Goal: Transaction & Acquisition: Purchase product/service

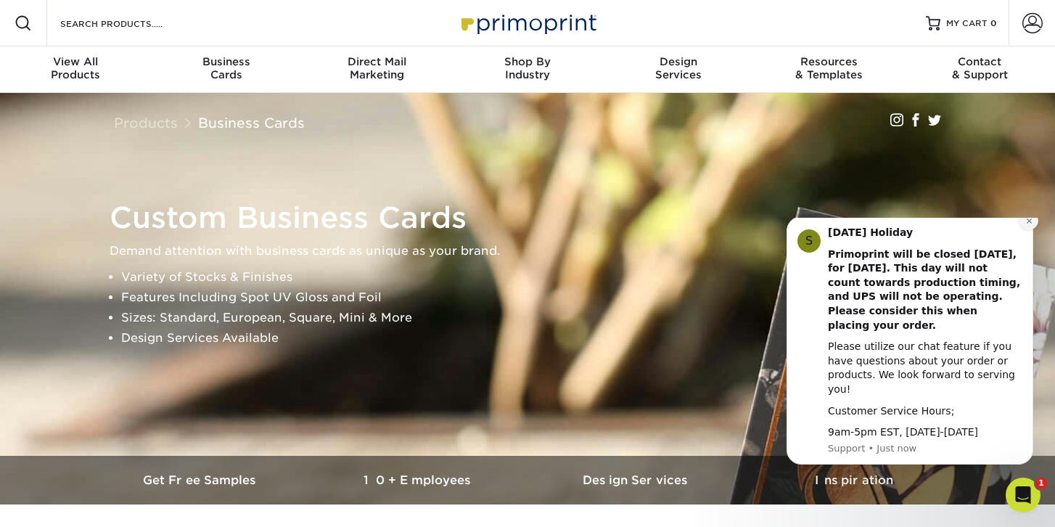
click at [1031, 225] on icon "Dismiss notification" at bounding box center [1029, 221] width 8 height 8
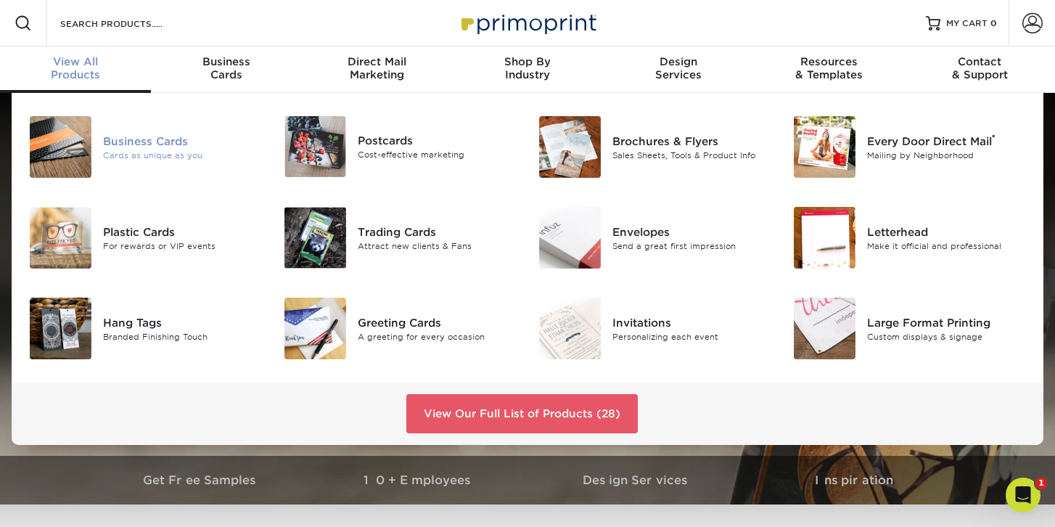
click at [78, 160] on img at bounding box center [61, 147] width 62 height 62
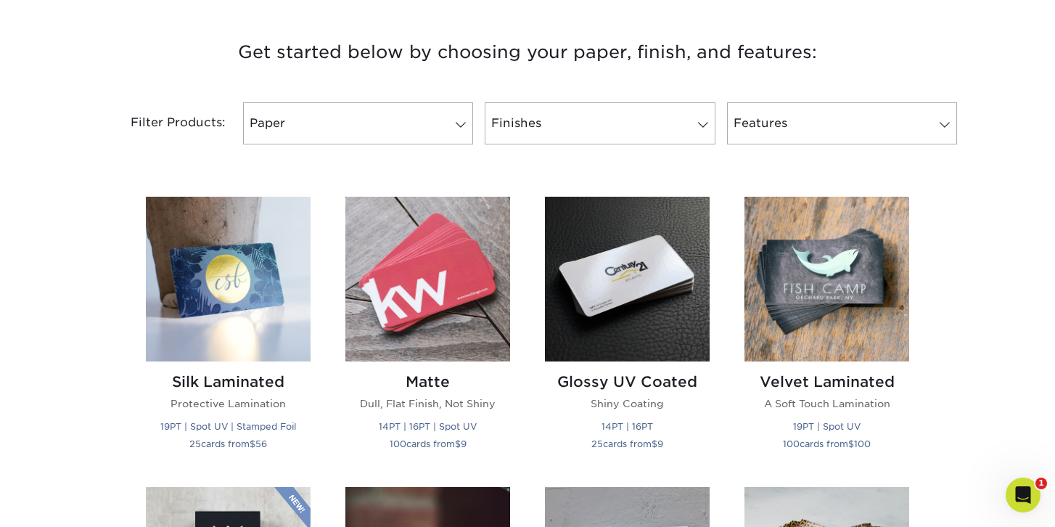
scroll to position [534, 0]
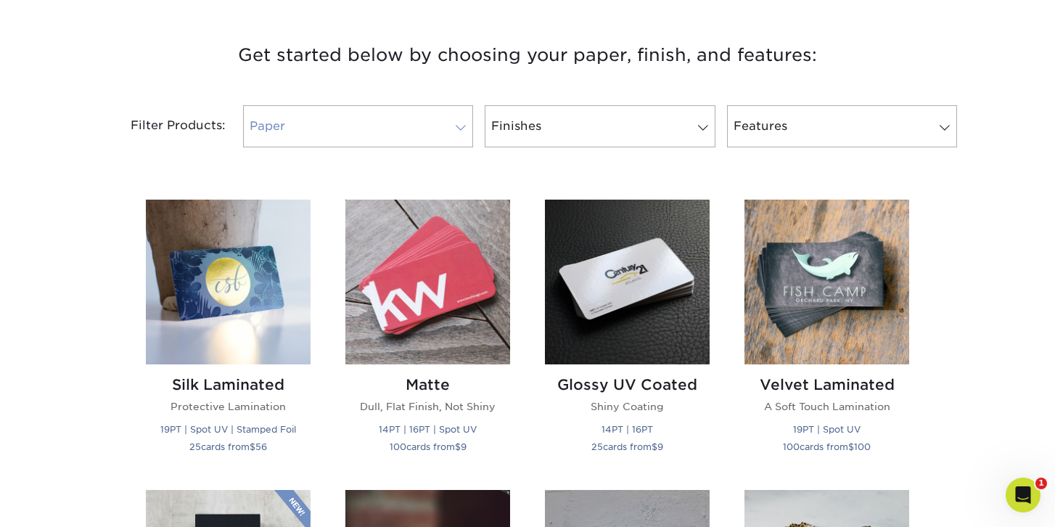
click at [293, 118] on link "Paper" at bounding box center [358, 126] width 230 height 42
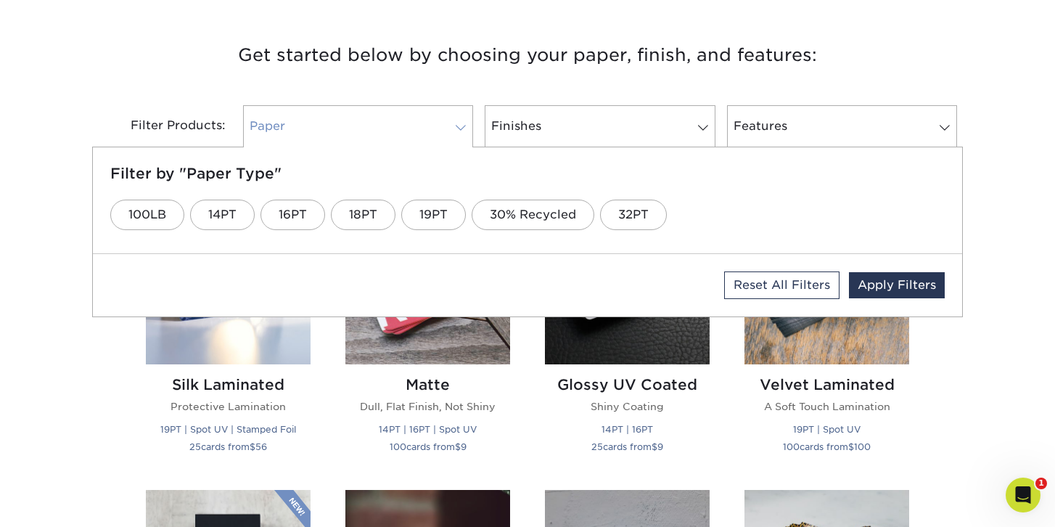
click at [293, 118] on link "Paper" at bounding box center [358, 126] width 230 height 42
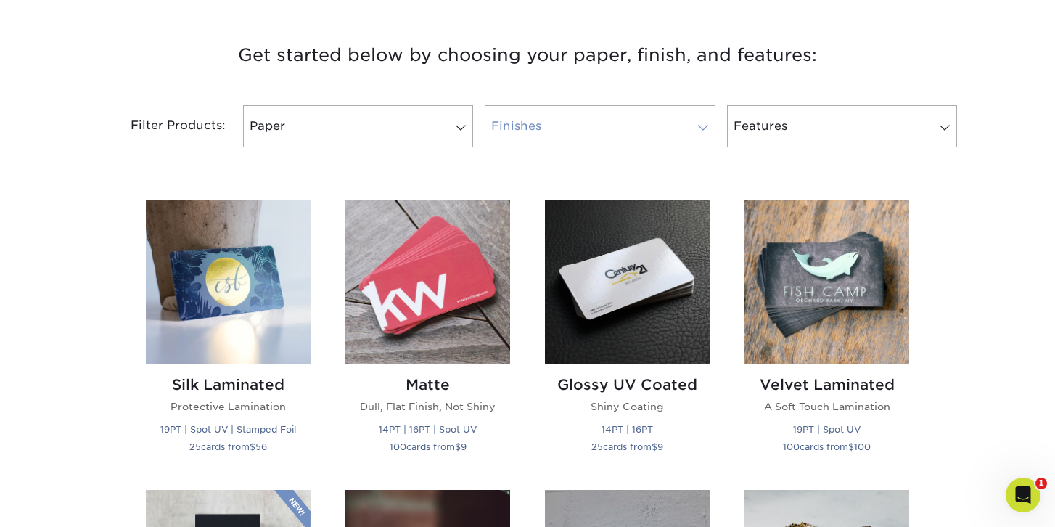
click at [516, 118] on link "Finishes" at bounding box center [600, 126] width 230 height 42
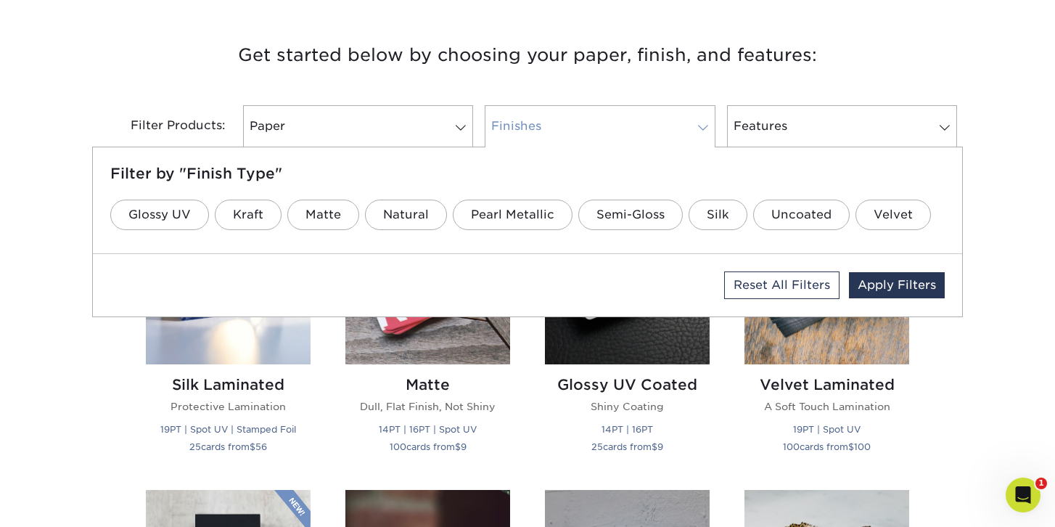
click at [516, 118] on link "Finishes" at bounding box center [600, 126] width 230 height 42
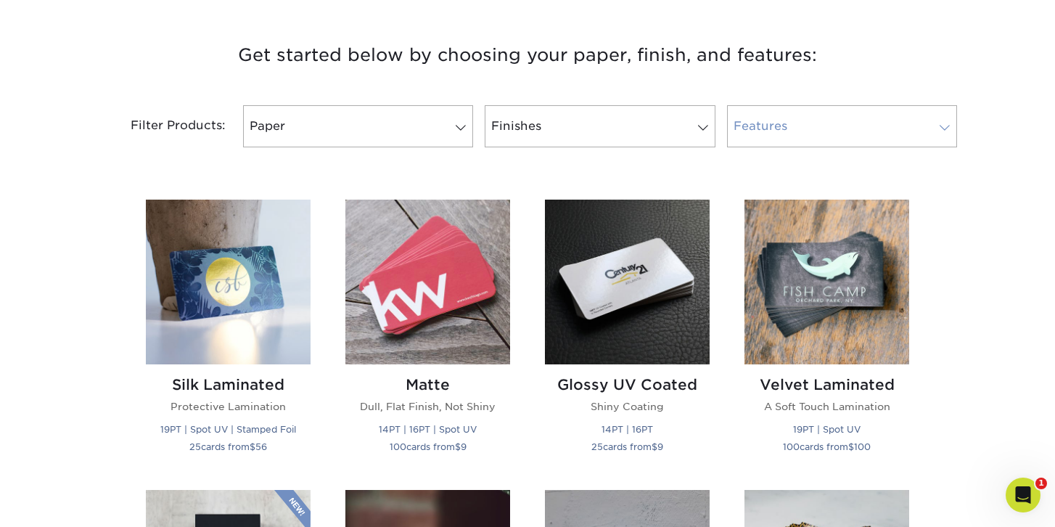
click at [761, 129] on link "Features" at bounding box center [842, 126] width 230 height 42
